Goal: Task Accomplishment & Management: Manage account settings

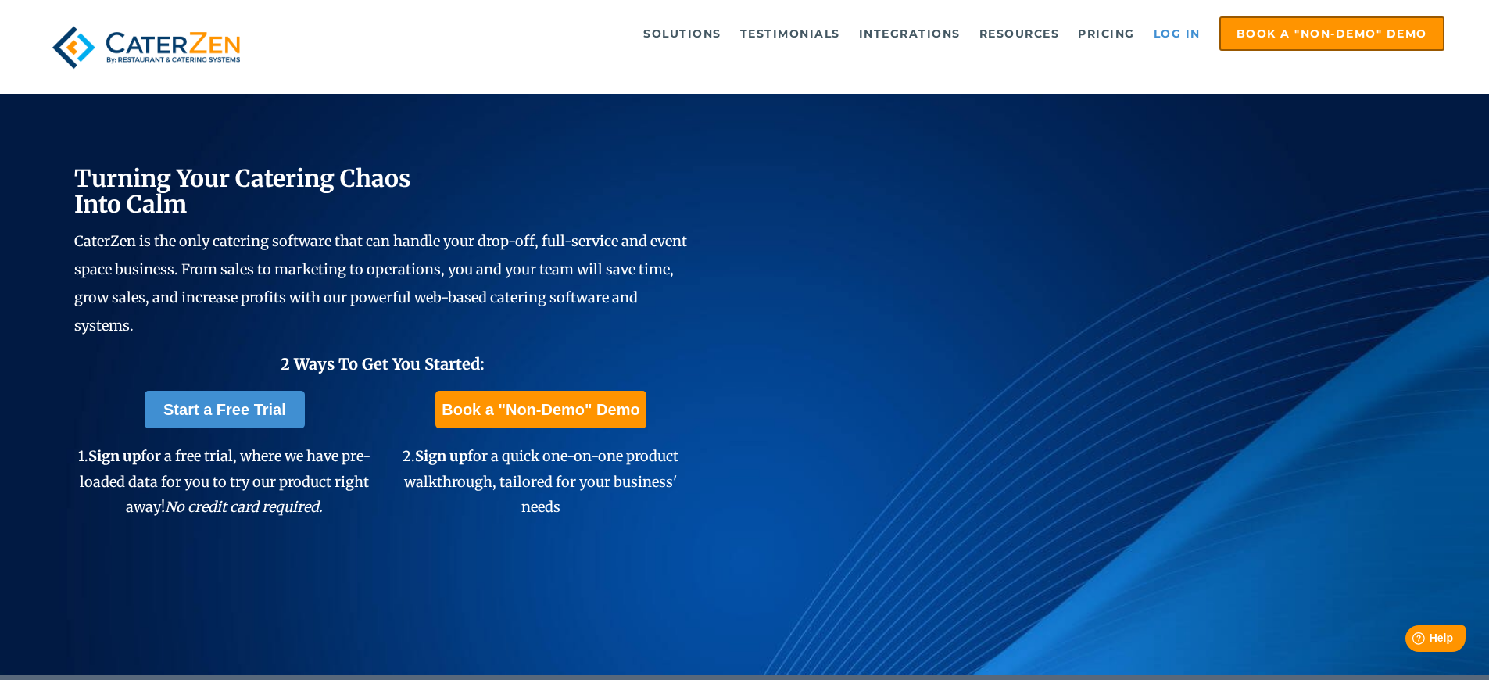
click at [1158, 33] on link "Log in" at bounding box center [1177, 33] width 63 height 31
click at [1172, 37] on link "Log in" at bounding box center [1177, 33] width 63 height 31
click at [1164, 39] on link "Log in" at bounding box center [1177, 33] width 63 height 31
